Goal: Navigation & Orientation: Find specific page/section

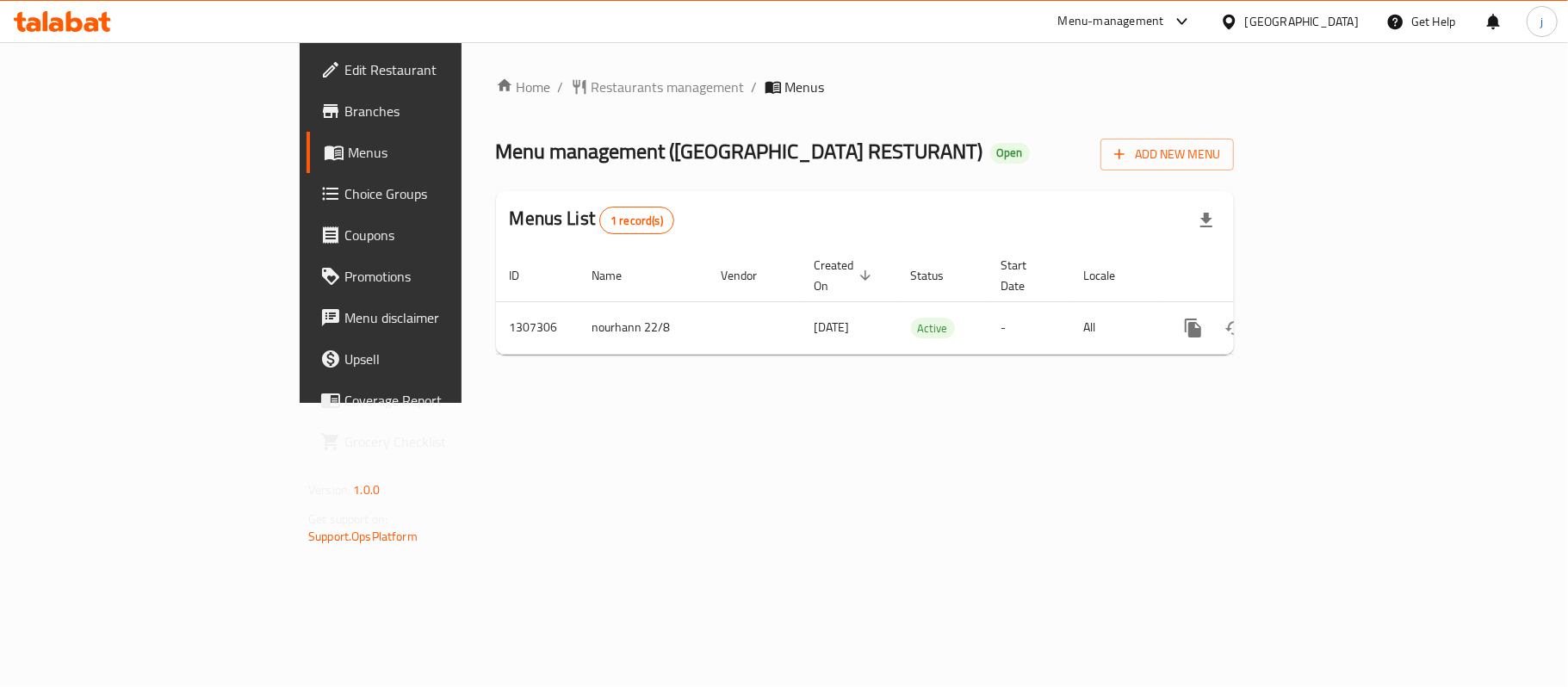
click at [344, 114] on span "Branches" at bounding box center [445, 111] width 204 height 20
click at [591, 93] on span "Restaurants management" at bounding box center [667, 86] width 153 height 20
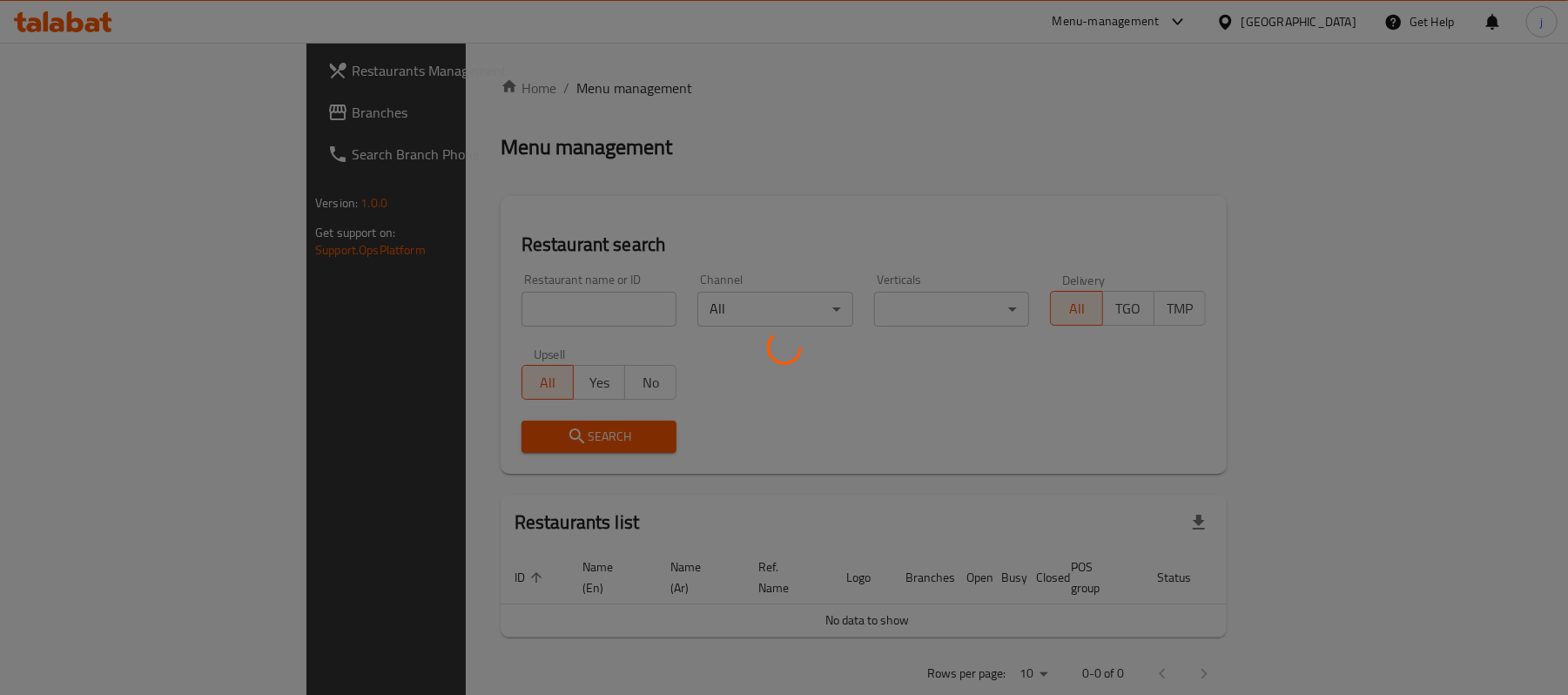
click at [113, 125] on div at bounding box center [784, 347] width 1568 height 695
click at [113, 112] on div at bounding box center [784, 347] width 1568 height 695
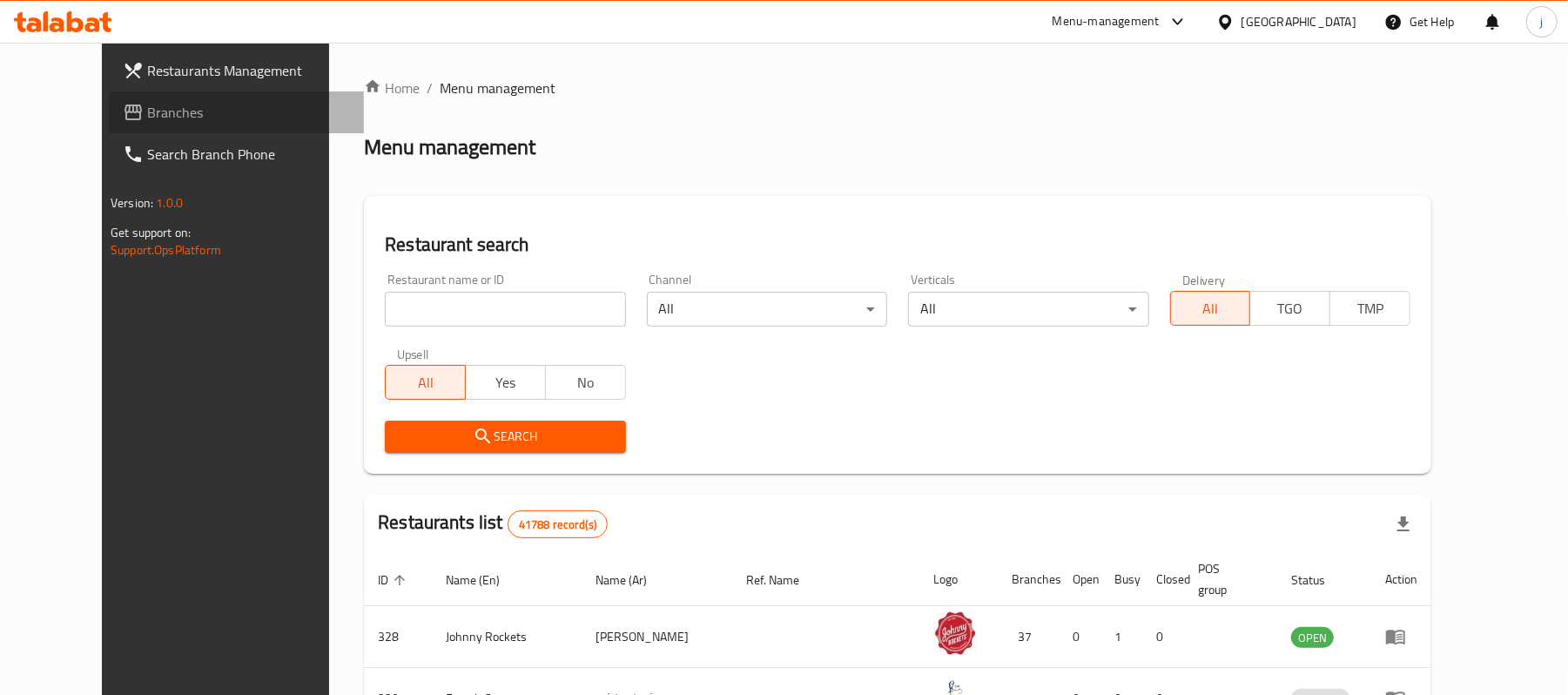
click at [148, 112] on span "Branches" at bounding box center [249, 112] width 203 height 21
